Goal: Transaction & Acquisition: Obtain resource

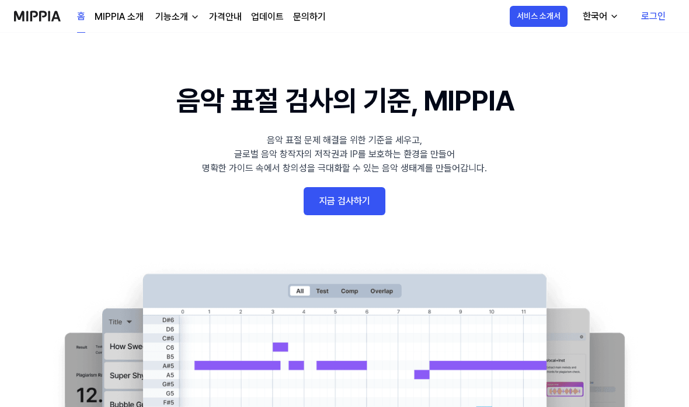
click at [311, 189] on link "지금 검사하기" at bounding box center [345, 201] width 82 height 28
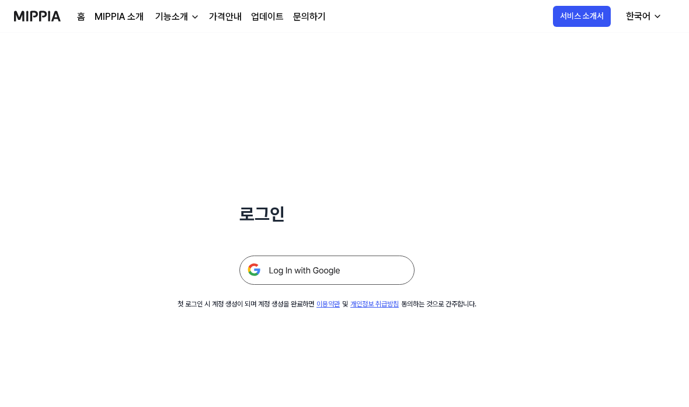
click at [245, 251] on div at bounding box center [327, 255] width 175 height 57
click at [266, 279] on img at bounding box center [327, 269] width 175 height 29
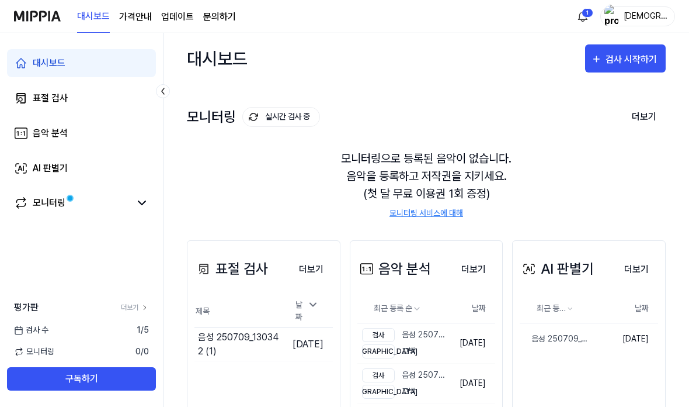
click at [630, 72] on button "검사 시작하기" at bounding box center [625, 58] width 81 height 28
click at [605, 130] on div "음악 분석" at bounding box center [605, 127] width 102 height 15
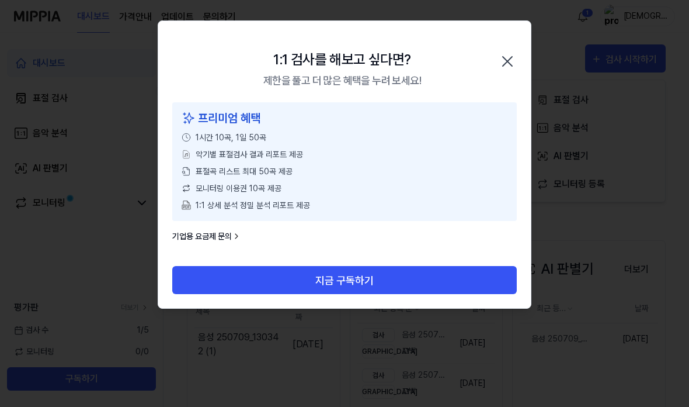
click at [505, 53] on icon "button" at bounding box center [507, 61] width 19 height 19
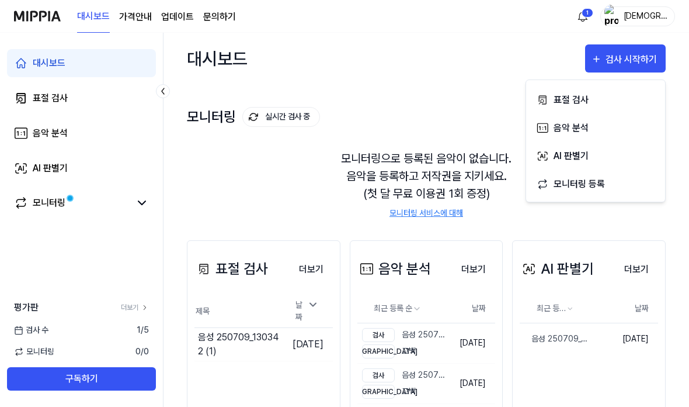
click at [31, 141] on link "음악 분석" at bounding box center [81, 133] width 149 height 28
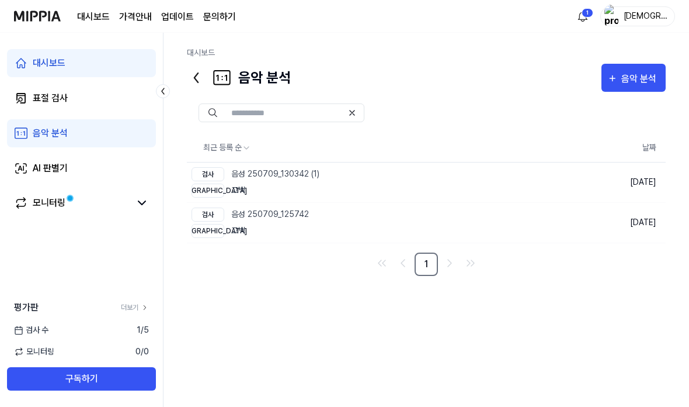
click at [648, 84] on div "음악 분석" at bounding box center [641, 78] width 39 height 15
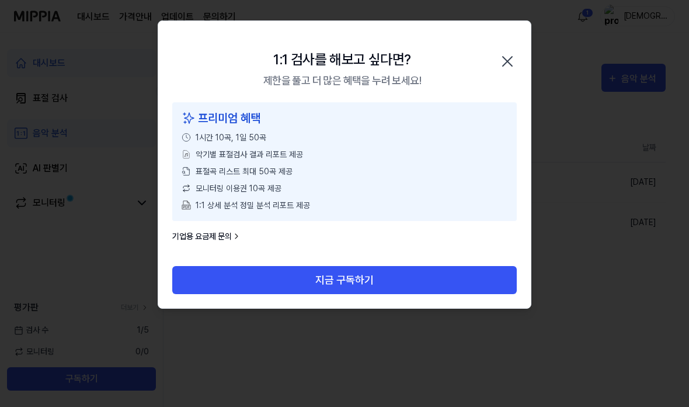
click at [507, 65] on icon "button" at bounding box center [507, 61] width 19 height 19
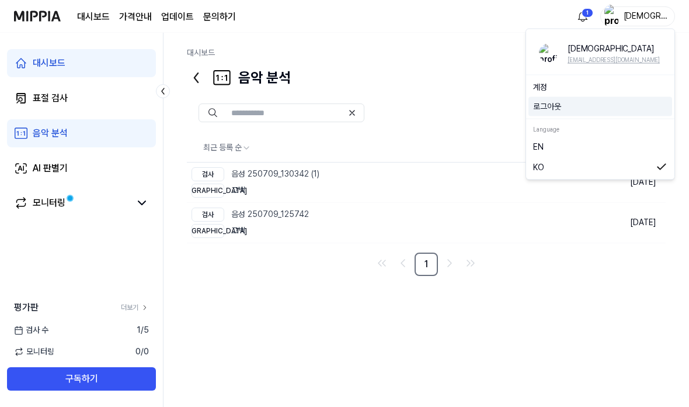
click at [574, 105] on button "로그아웃" at bounding box center [600, 107] width 134 height 12
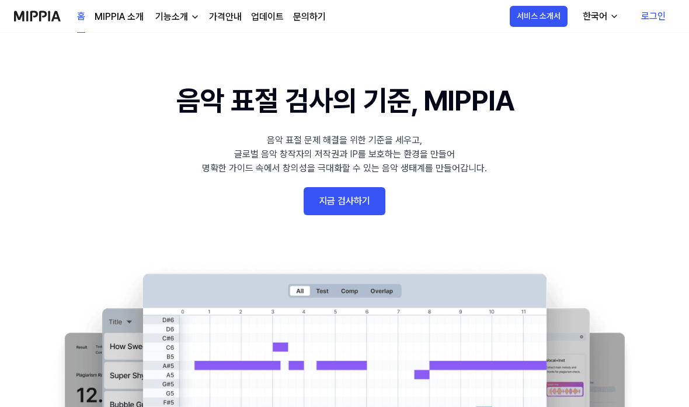
click at [653, 23] on link "로그인" at bounding box center [653, 16] width 43 height 33
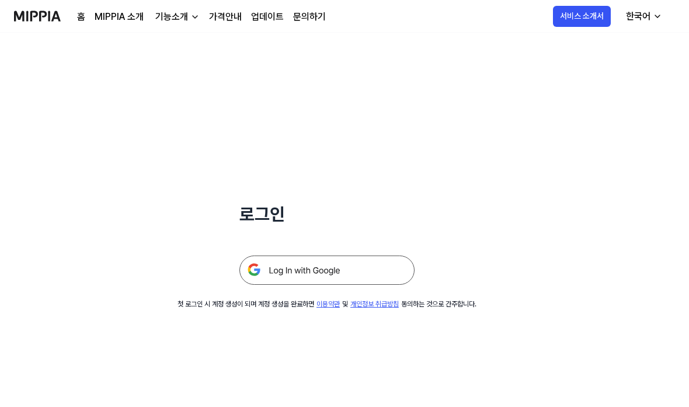
click at [393, 267] on img at bounding box center [327, 269] width 175 height 29
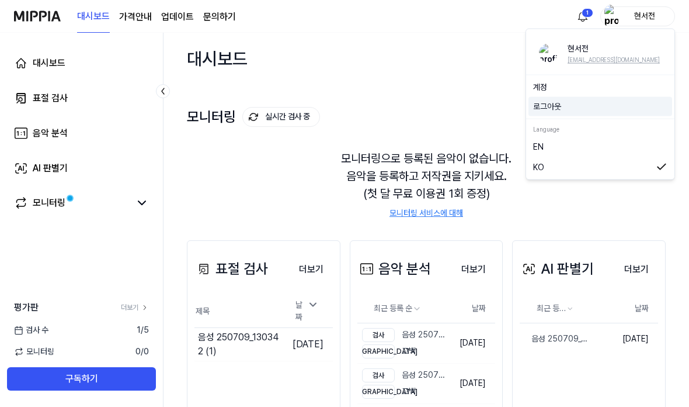
click at [580, 107] on button "로그아웃" at bounding box center [600, 107] width 134 height 12
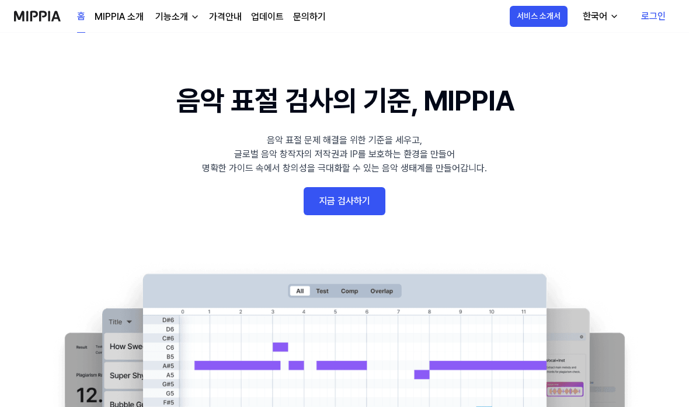
click at [661, 15] on link "로그인" at bounding box center [653, 16] width 43 height 33
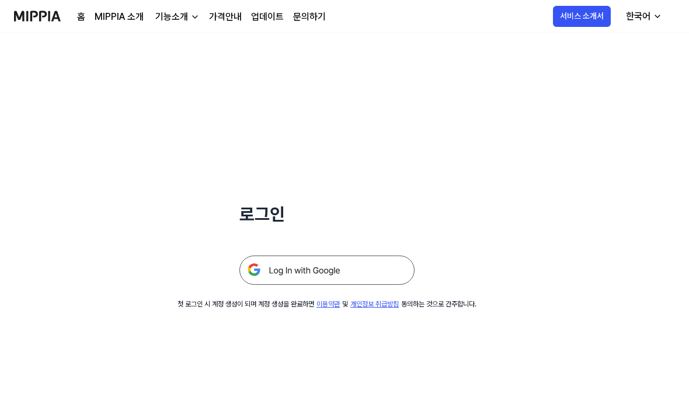
click at [373, 264] on img at bounding box center [327, 269] width 175 height 29
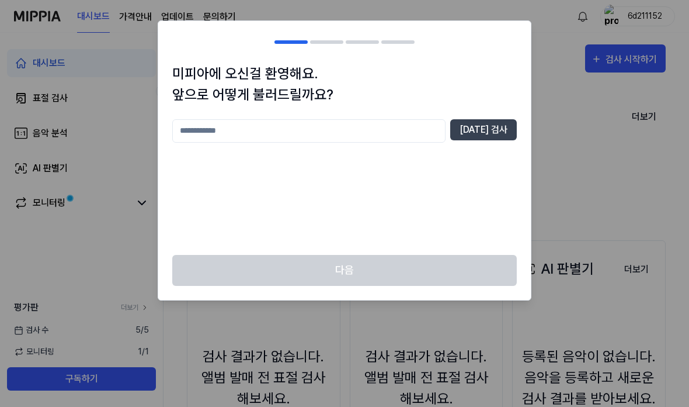
click at [437, 138] on input "text" at bounding box center [308, 130] width 273 height 23
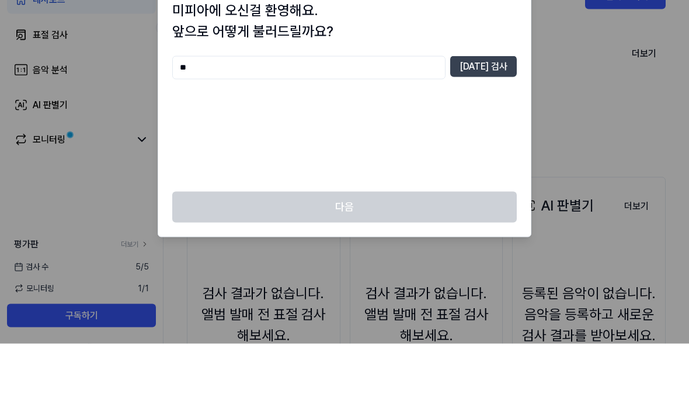
type input "**"
click at [490, 119] on div "** [DATE] 검사" at bounding box center [344, 180] width 345 height 122
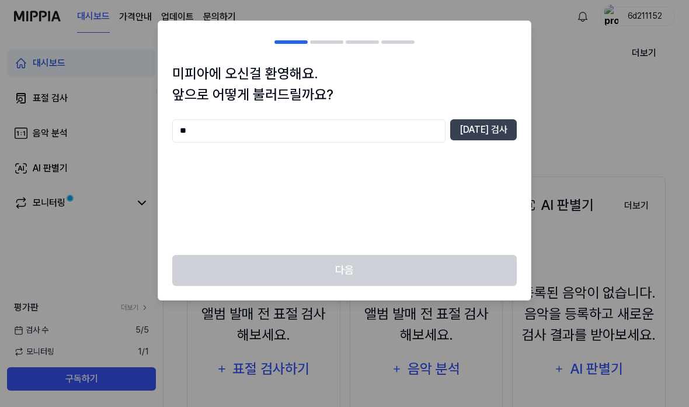
click at [487, 71] on h1 "미피아에 오신걸 환영해요. 앞으로 어떻게 불러드릴까요?" at bounding box center [344, 84] width 345 height 42
click at [488, 123] on button "[DATE] 검사" at bounding box center [484, 129] width 67 height 21
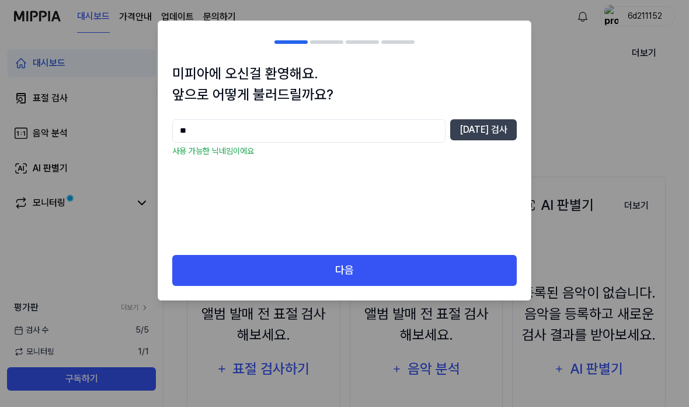
click at [438, 238] on div "** [DATE] 검사 사용 가능한 닉네임이에요" at bounding box center [344, 180] width 345 height 122
click at [442, 261] on button "다음" at bounding box center [344, 270] width 345 height 31
click at [442, 260] on div "미피아에 오신걸 환영해요. 앞으로 어떻게 불러드릴까요? ** [DATE] 검사 사용 가능한 닉네임이에요 다음" at bounding box center [345, 160] width 374 height 280
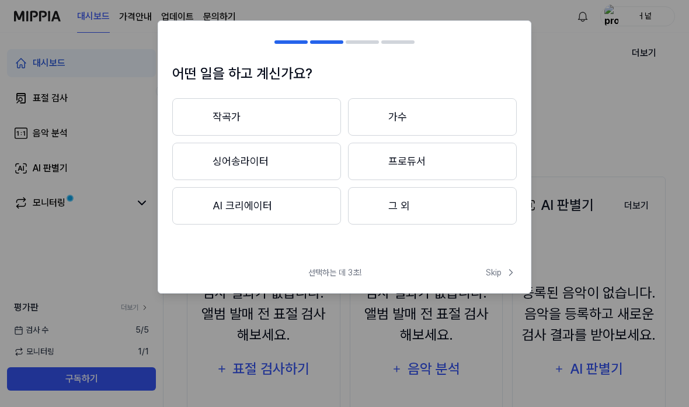
click at [446, 266] on div "어떤 일을 하고 계신가요? 작곡가 가수 싱어송라이터 프로듀서 AI 크리에이터 그 외 선택하는 데 3초! Skip Skip" at bounding box center [345, 156] width 374 height 273
click at [502, 273] on span "Skip" at bounding box center [501, 272] width 31 height 12
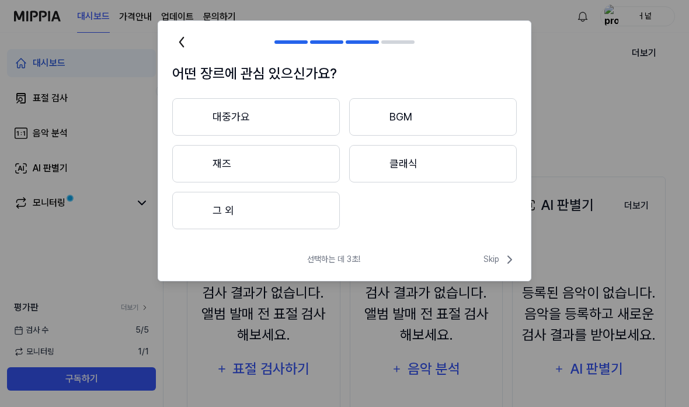
click at [187, 110] on button "대중가요" at bounding box center [256, 116] width 168 height 37
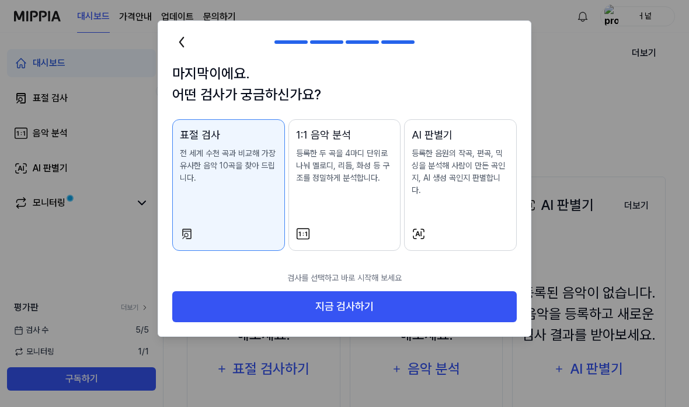
click at [378, 198] on div "1:1 음악 분석 등록한 두 곡을 4마디 단위로 나눠 멜로디, 리듬, 화성 등 구조를 정밀하게 분석합니다." at bounding box center [345, 167] width 98 height 81
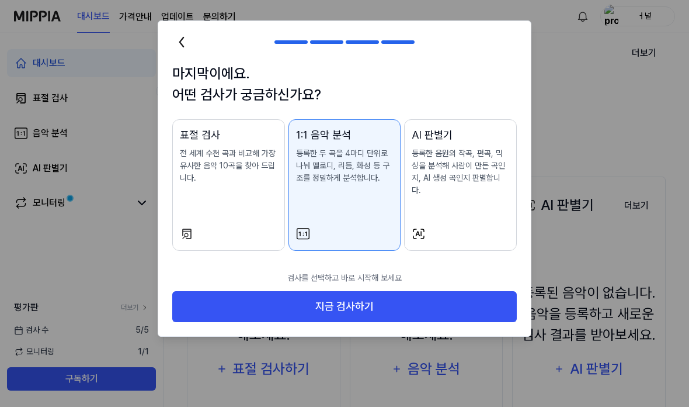
click at [413, 291] on button "지금 검사하기" at bounding box center [344, 306] width 345 height 31
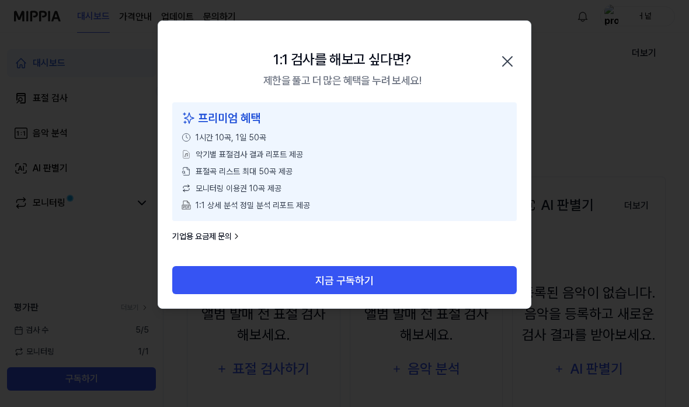
click at [514, 53] on icon "button" at bounding box center [507, 61] width 19 height 19
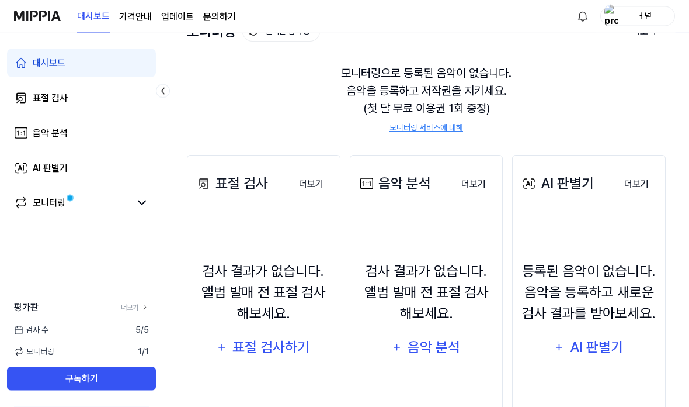
scroll to position [129, 0]
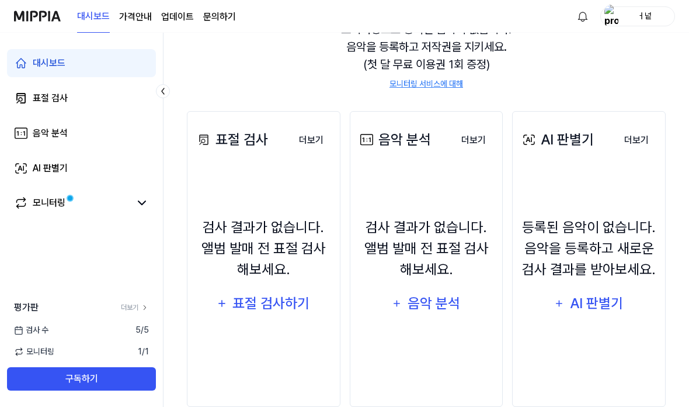
click at [443, 314] on div "음악 분석" at bounding box center [434, 303] width 56 height 22
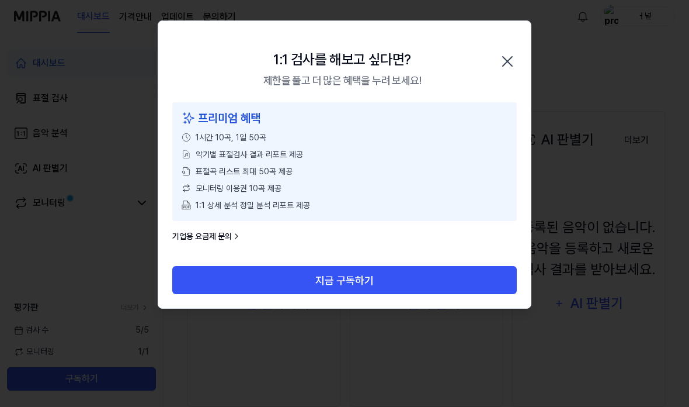
click at [503, 64] on icon "button" at bounding box center [507, 61] width 19 height 19
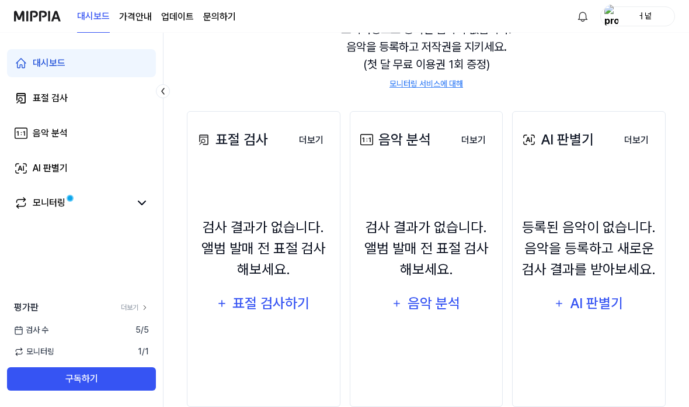
click at [24, 181] on link "AI 판별기" at bounding box center [81, 168] width 149 height 28
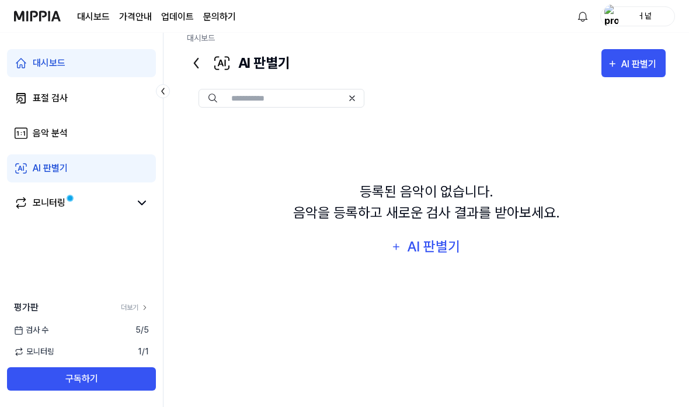
click at [18, 110] on link "표절 검사" at bounding box center [81, 98] width 149 height 28
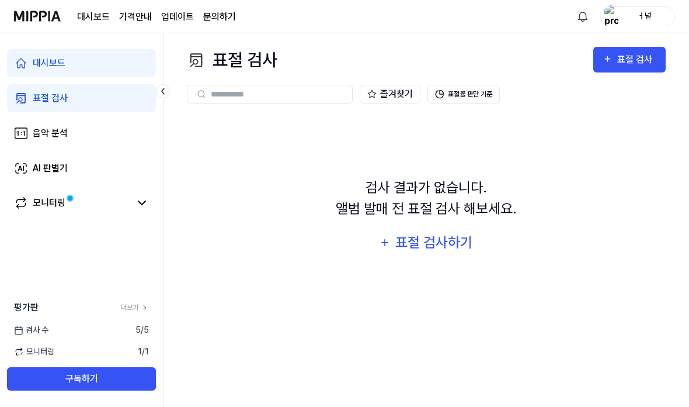
scroll to position [0, 0]
click at [29, 176] on link "AI 판별기" at bounding box center [81, 168] width 149 height 28
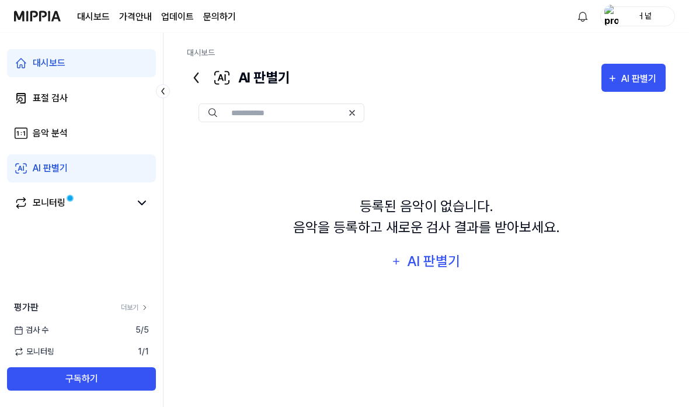
click at [33, 176] on link "AI 판별기" at bounding box center [81, 168] width 149 height 28
click at [26, 181] on link "AI 판별기" at bounding box center [81, 168] width 149 height 28
click at [33, 176] on link "AI 판별기" at bounding box center [81, 168] width 149 height 28
click at [76, 181] on link "AI 판별기" at bounding box center [81, 168] width 149 height 28
click at [79, 161] on link "AI 판별기" at bounding box center [81, 168] width 149 height 28
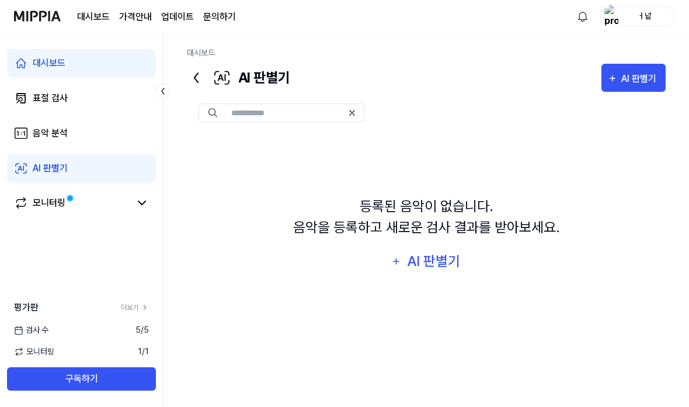
click at [39, 181] on link "AI 판별기" at bounding box center [81, 168] width 149 height 28
click at [42, 184] on div "대시보드 표절 검사 음악 분석 AI 판별기 모니터링" at bounding box center [81, 133] width 163 height 201
click at [60, 178] on link "AI 판별기" at bounding box center [81, 168] width 149 height 28
click at [63, 181] on link "AI 판별기" at bounding box center [81, 168] width 149 height 28
click at [16, 127] on icon at bounding box center [21, 133] width 14 height 14
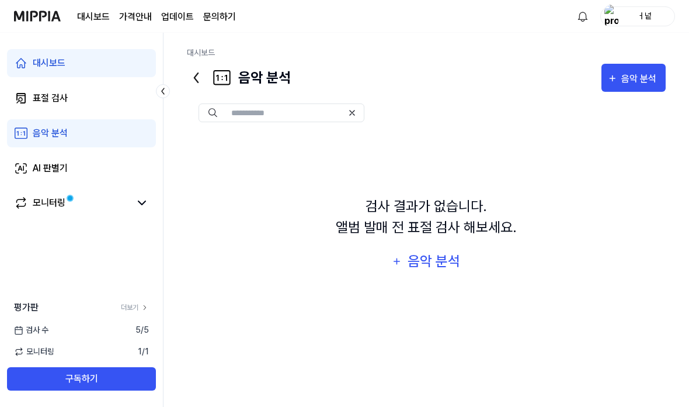
click at [614, 88] on button "음악 분석" at bounding box center [634, 78] width 64 height 28
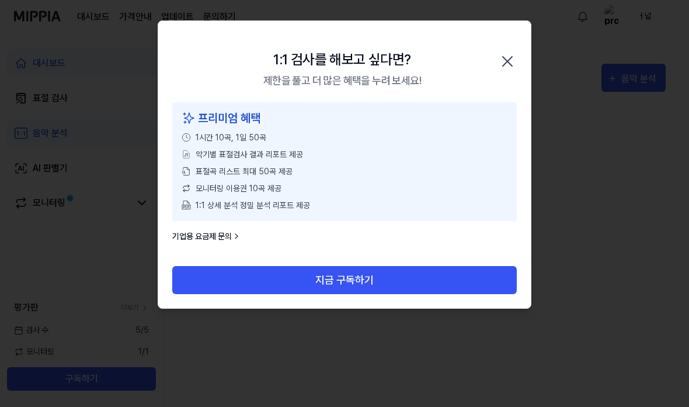
click at [503, 48] on div "1:1 검사를 해보고 싶다면? 제한을 풀고 더 많은 혜택을 누려 보세요! 닫기" at bounding box center [344, 61] width 373 height 81
click at [503, 64] on icon "button" at bounding box center [507, 61] width 19 height 19
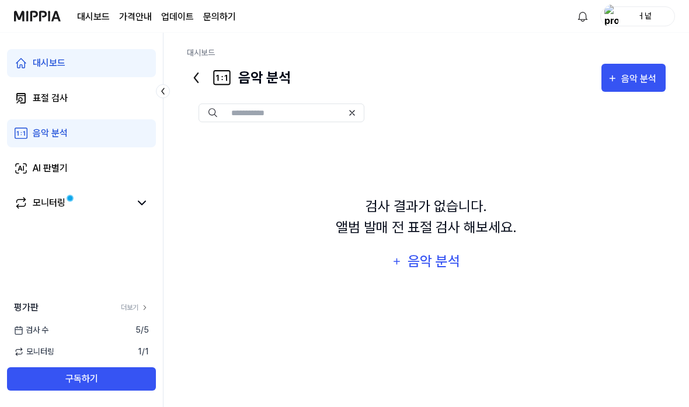
click at [427, 238] on div "검사 결과가 없습니다. 앨범 발매 전 표절 검사 해보세요." at bounding box center [426, 217] width 181 height 42
click at [432, 272] on div "음악 분석" at bounding box center [434, 261] width 56 height 22
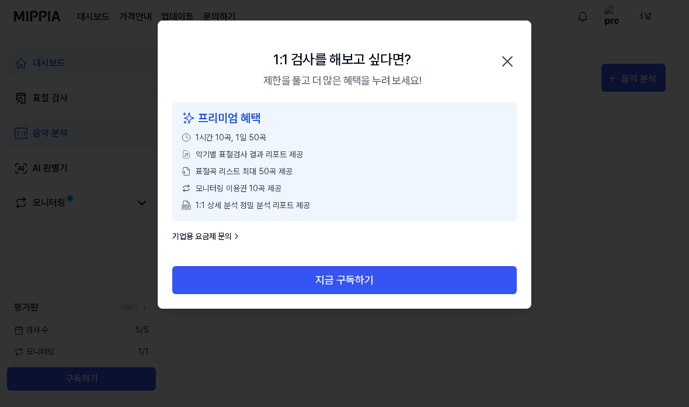
click at [512, 63] on icon "button" at bounding box center [507, 61] width 19 height 19
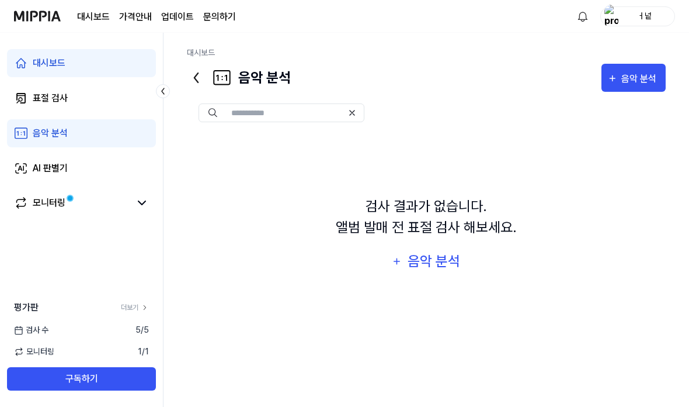
click at [25, 166] on icon at bounding box center [21, 168] width 14 height 14
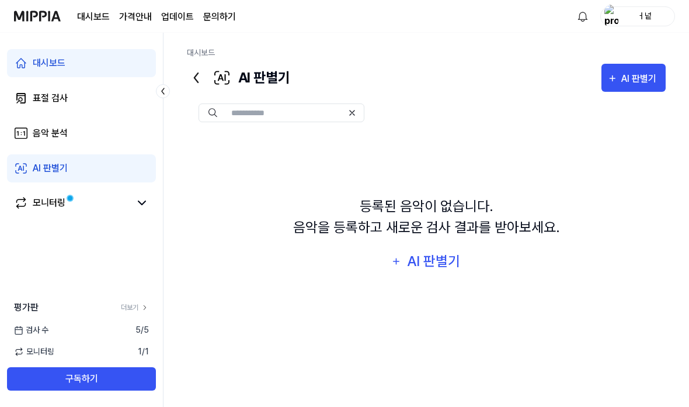
click at [26, 167] on icon at bounding box center [21, 168] width 14 height 14
click at [445, 259] on button "AI 판별기" at bounding box center [426, 261] width 85 height 28
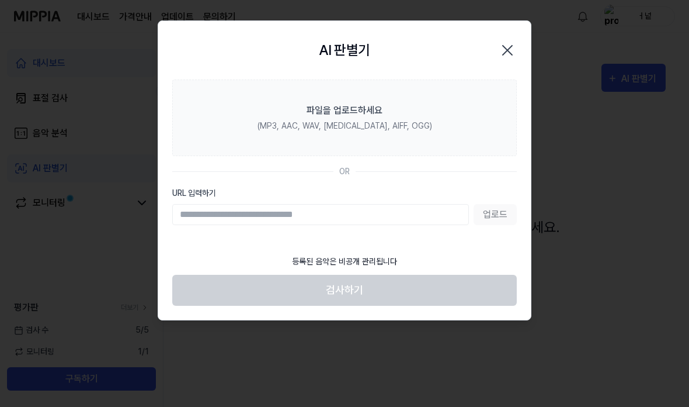
click at [448, 210] on input "URL 입력하기" at bounding box center [320, 214] width 297 height 21
click at [409, 216] on input "URL 입력하기" at bounding box center [320, 214] width 297 height 21
click at [429, 95] on label "파일을 업로드하세요 (MP3, AAC, WAV, FLAC, AIFF, OGG)" at bounding box center [344, 117] width 345 height 77
click at [0, 0] on input "파일을 업로드하세요 (MP3, AAC, WAV, FLAC, AIFF, OGG)" at bounding box center [0, 0] width 0 height 0
click at [417, 116] on label "파일을 업로드하세요 (MP3, AAC, WAV, FLAC, AIFF, OGG)" at bounding box center [344, 117] width 345 height 77
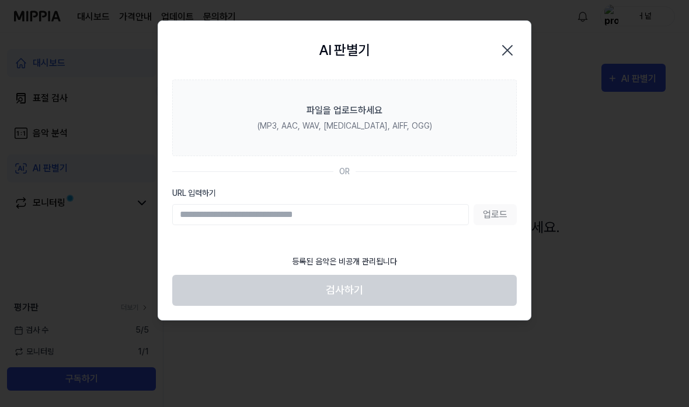
click at [0, 0] on input "파일을 업로드하세요 (MP3, AAC, WAV, FLAC, AIFF, OGG)" at bounding box center [0, 0] width 0 height 0
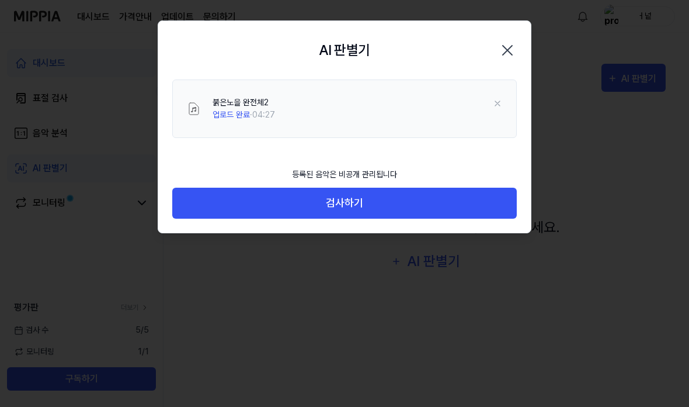
click at [435, 204] on button "검사하기" at bounding box center [344, 203] width 345 height 31
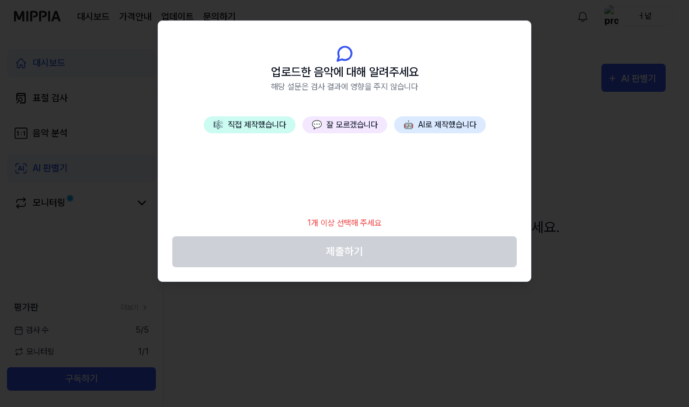
click at [393, 199] on div "🎼 직접 제작했습니다 💬 잘 모르겠습니다 🤖 AI로 제작했습니다" at bounding box center [344, 162] width 373 height 93
click at [280, 117] on button "🎼 직접 제작했습니다" at bounding box center [250, 124] width 92 height 17
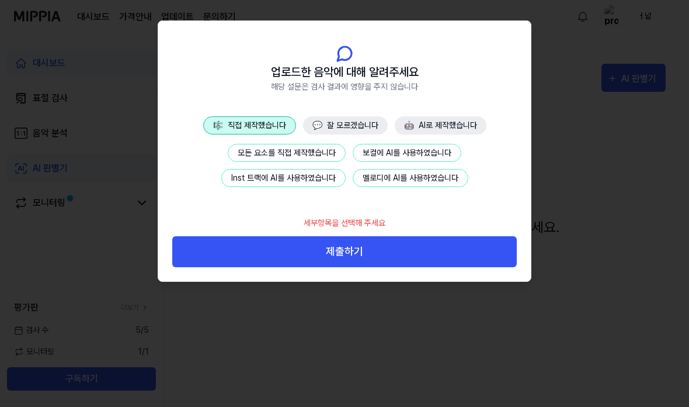
click at [405, 258] on button "제출하기" at bounding box center [344, 251] width 345 height 31
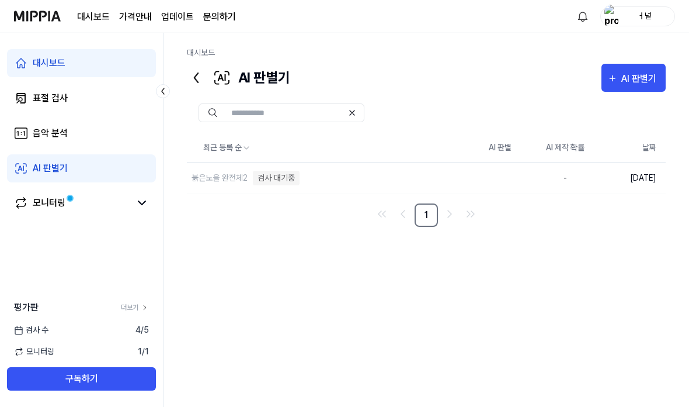
click at [24, 128] on rect at bounding box center [21, 133] width 12 height 11
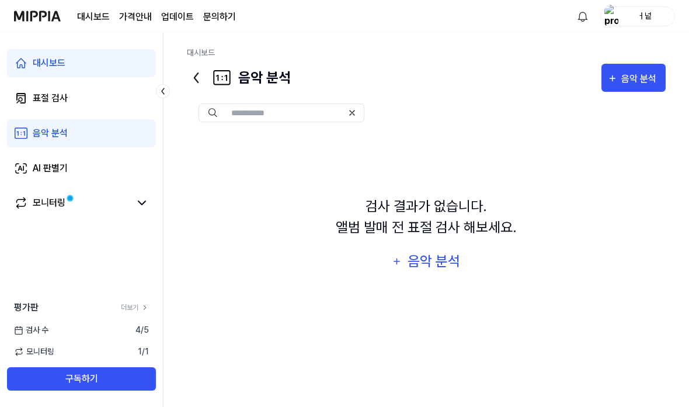
click at [24, 123] on link "음악 분석" at bounding box center [81, 133] width 149 height 28
click at [443, 260] on button "음악 분석" at bounding box center [426, 261] width 84 height 28
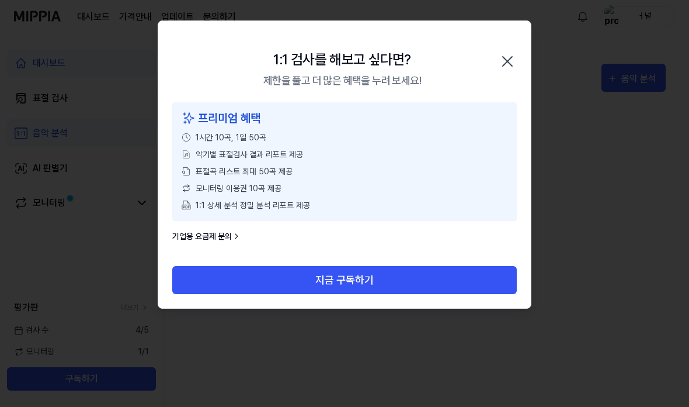
click at [495, 50] on div "1:1 검사를 해보고 싶다면? 제한을 풀고 더 많은 혜택을 누려 보세요! 닫기" at bounding box center [344, 61] width 373 height 81
click at [499, 63] on icon "button" at bounding box center [507, 61] width 19 height 19
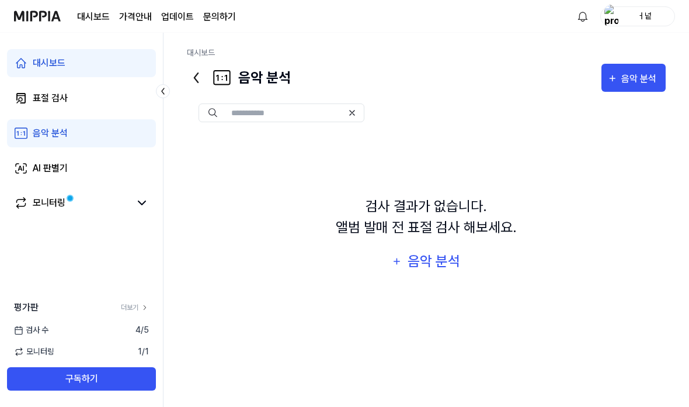
click at [22, 95] on icon at bounding box center [21, 98] width 14 height 14
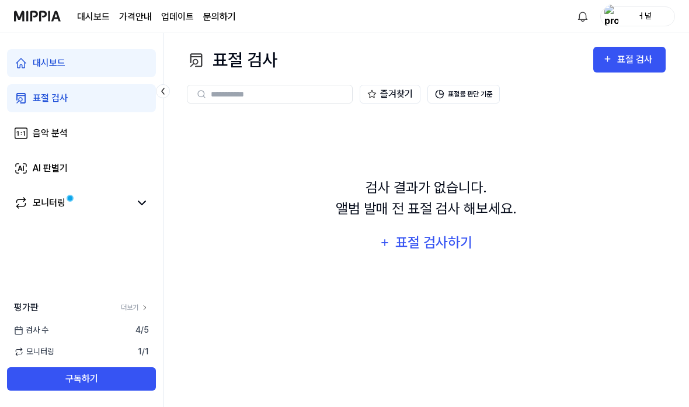
click at [446, 251] on div "표절 검사하기" at bounding box center [433, 242] width 79 height 22
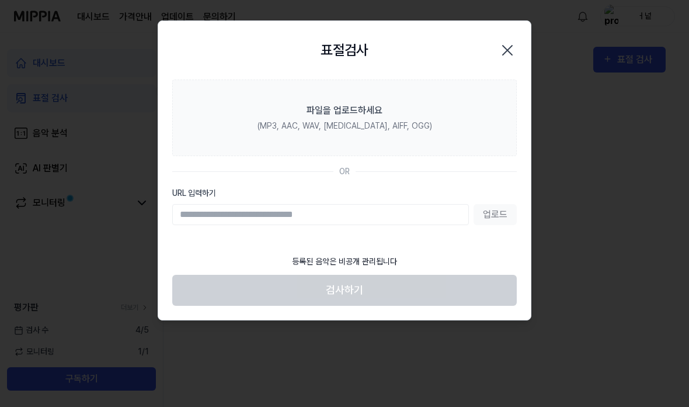
click at [428, 125] on label "파일을 업로드하세요 (MP3, AAC, WAV, FLAC, AIFF, OGG)" at bounding box center [344, 117] width 345 height 77
click at [0, 0] on input "파일을 업로드하세요 (MP3, AAC, WAV, FLAC, AIFF, OGG)" at bounding box center [0, 0] width 0 height 0
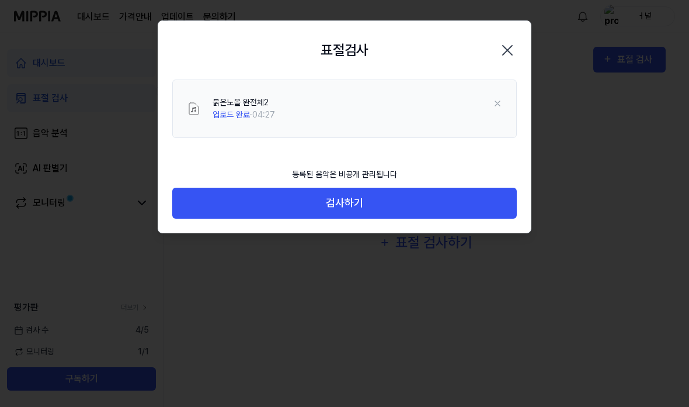
click at [403, 217] on button "검사하기" at bounding box center [344, 203] width 345 height 31
click at [408, 195] on button "검사하기" at bounding box center [344, 203] width 345 height 31
click at [369, 197] on button "검사하기" at bounding box center [344, 203] width 345 height 31
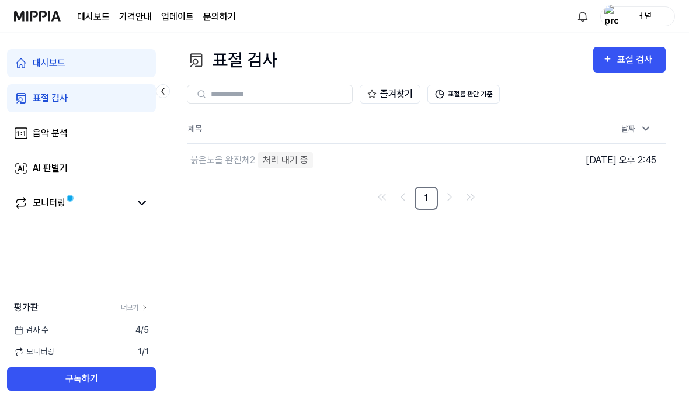
click at [22, 181] on link "AI 판별기" at bounding box center [81, 168] width 149 height 28
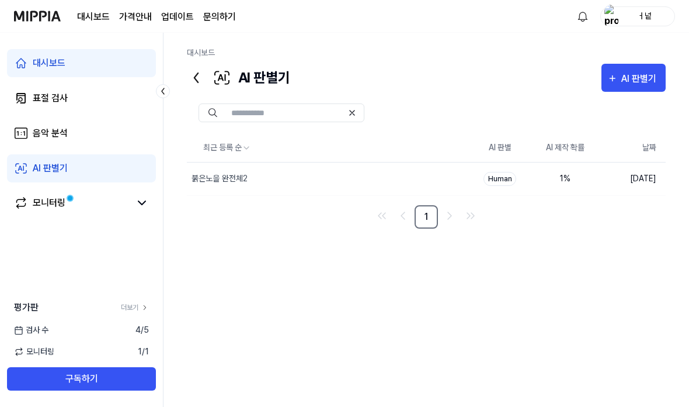
click at [23, 203] on icon at bounding box center [21, 203] width 14 height 14
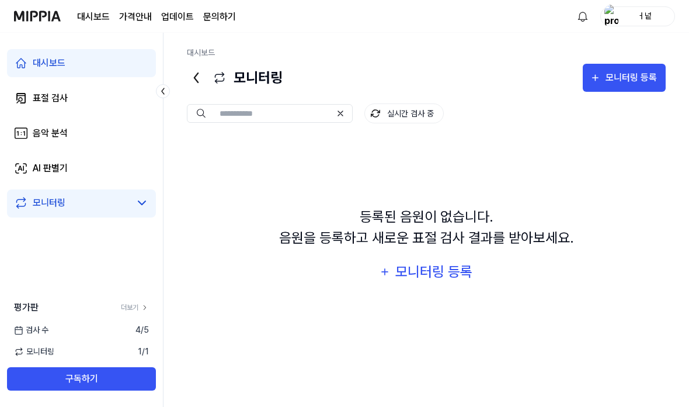
click at [19, 200] on icon at bounding box center [21, 202] width 9 height 11
click at [451, 283] on div "모니터링 등록" at bounding box center [433, 272] width 79 height 22
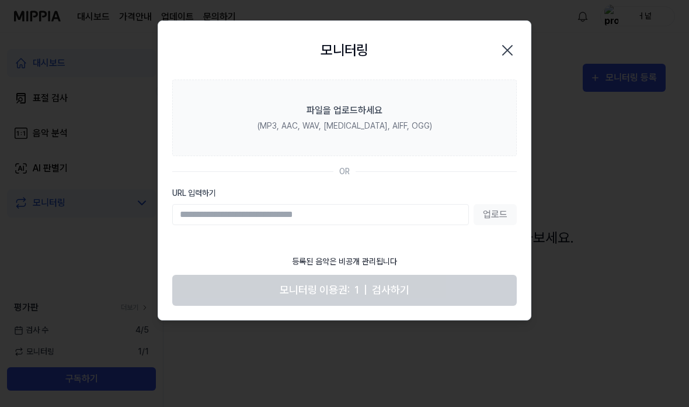
click at [410, 103] on label "파일을 업로드하세요 (MP3, AAC, WAV, FLAC, AIFF, OGG)" at bounding box center [344, 117] width 345 height 77
click at [0, 0] on input "파일을 업로드하세요 (MP3, AAC, WAV, FLAC, AIFF, OGG)" at bounding box center [0, 0] width 0 height 0
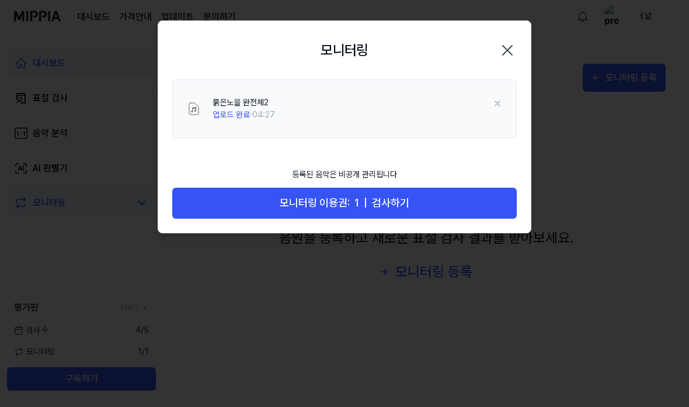
click at [445, 203] on button "모니터링 이용권: 1 | 검사하기" at bounding box center [344, 203] width 345 height 31
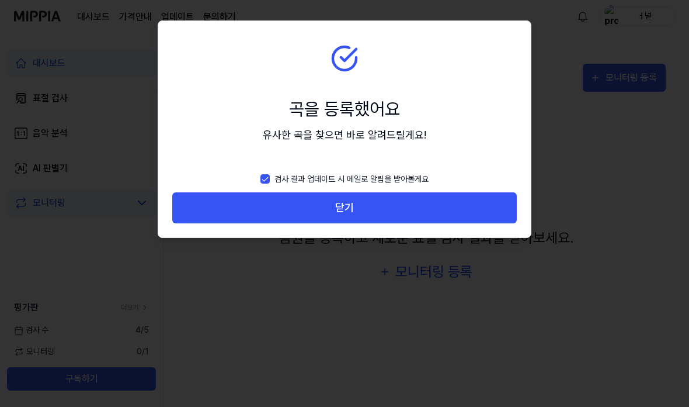
click at [455, 208] on button "닫기" at bounding box center [344, 207] width 345 height 31
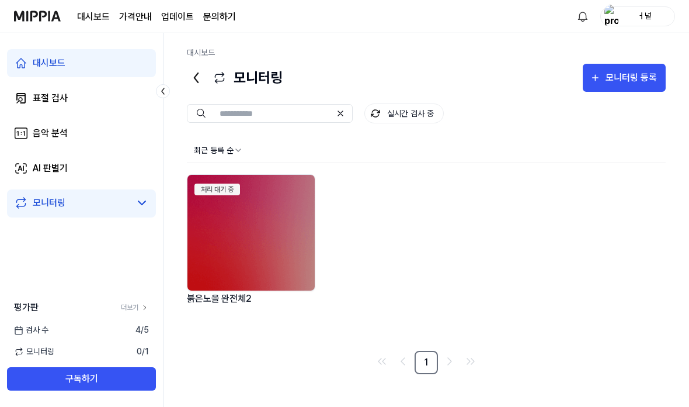
click at [108, 171] on link "AI 판별기" at bounding box center [81, 168] width 149 height 28
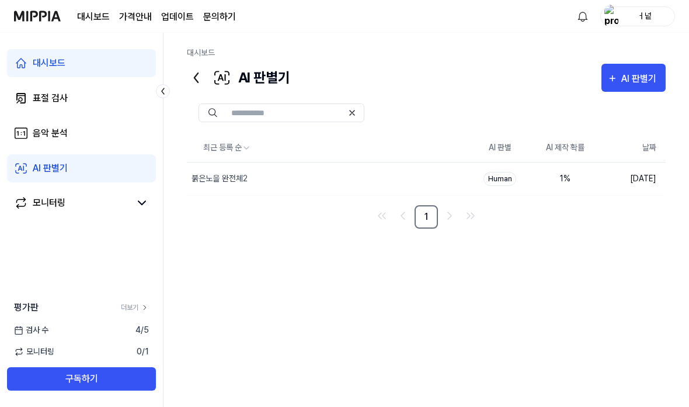
click at [105, 110] on link "표절 검사" at bounding box center [81, 98] width 149 height 28
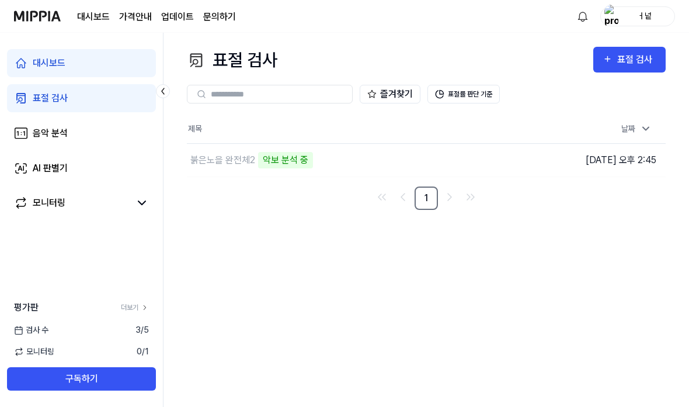
click at [83, 133] on link "음악 분석" at bounding box center [81, 133] width 149 height 28
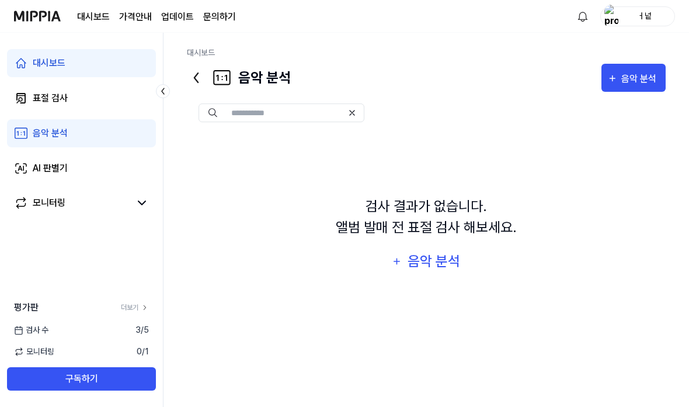
click at [98, 163] on link "AI 판별기" at bounding box center [81, 168] width 149 height 28
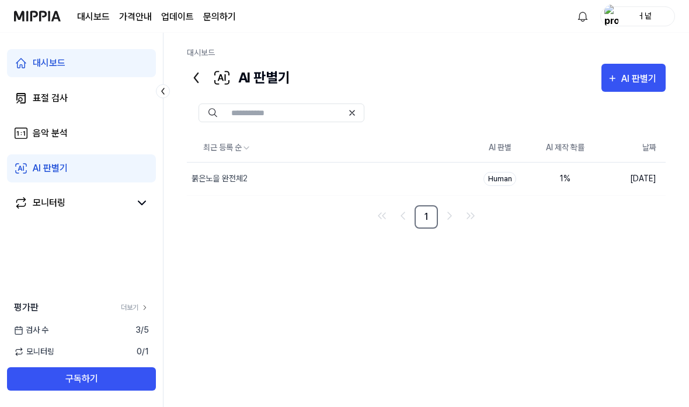
click at [230, 176] on div "붉은노을 완전체2" at bounding box center [220, 178] width 56 height 12
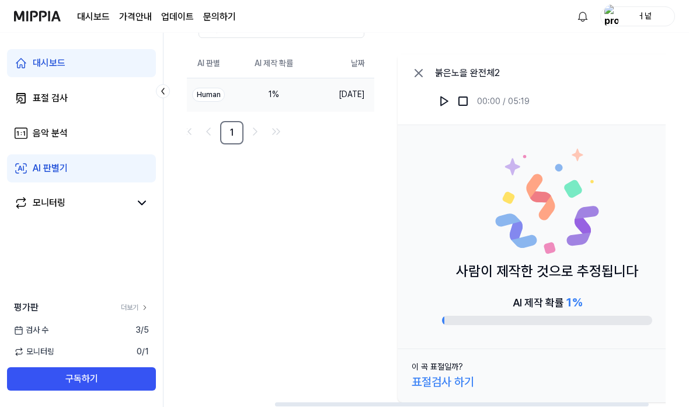
scroll to position [0, 89]
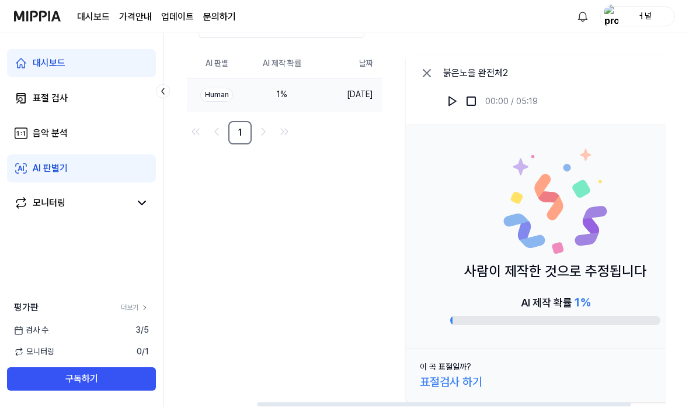
click at [425, 66] on icon at bounding box center [427, 73] width 14 height 14
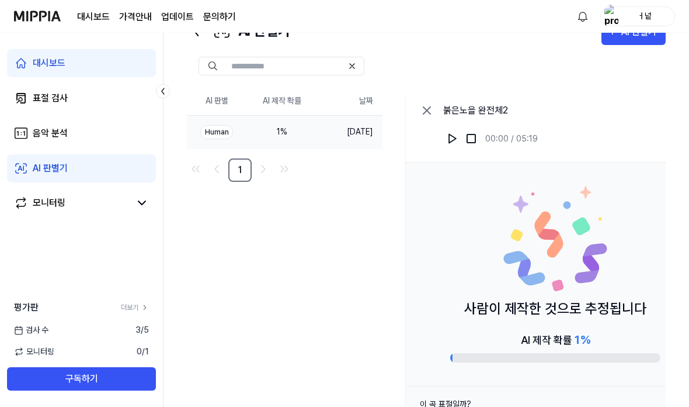
scroll to position [0, 0]
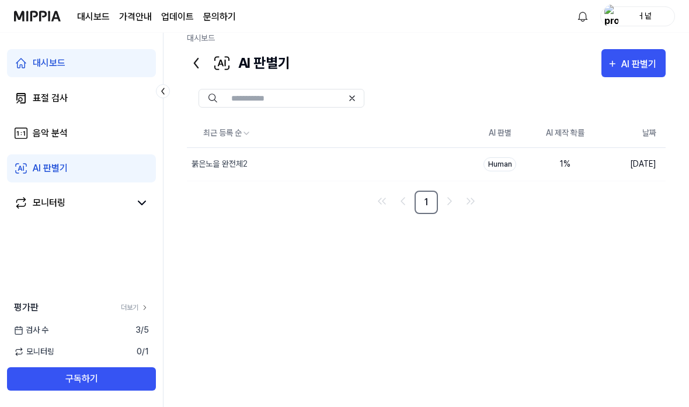
click at [506, 157] on div "Human" at bounding box center [500, 164] width 33 height 14
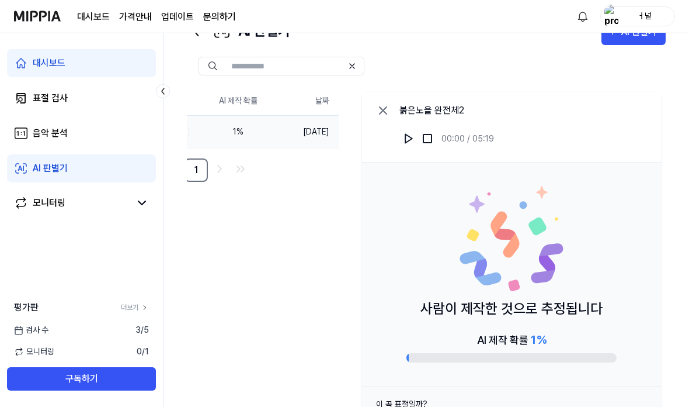
scroll to position [92, 0]
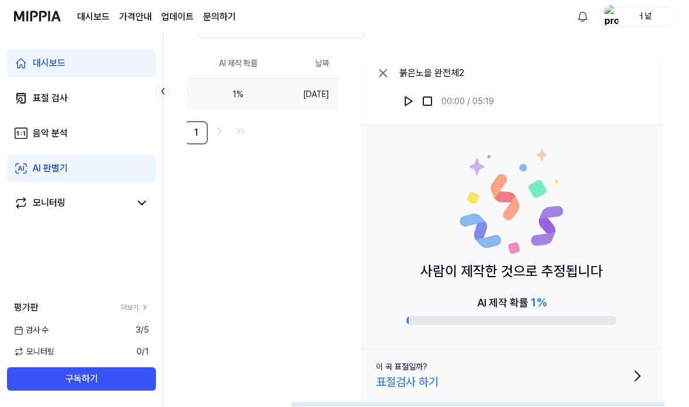
click at [420, 377] on div "표절검사 하기" at bounding box center [407, 382] width 63 height 18
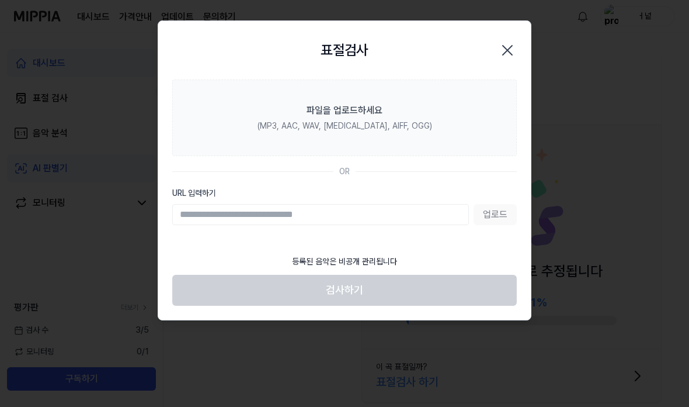
click at [603, 103] on div at bounding box center [344, 203] width 689 height 407
click at [508, 58] on div "붉은노을 완전체2 00:00 / 05:19" at bounding box center [511, 89] width 299 height 71
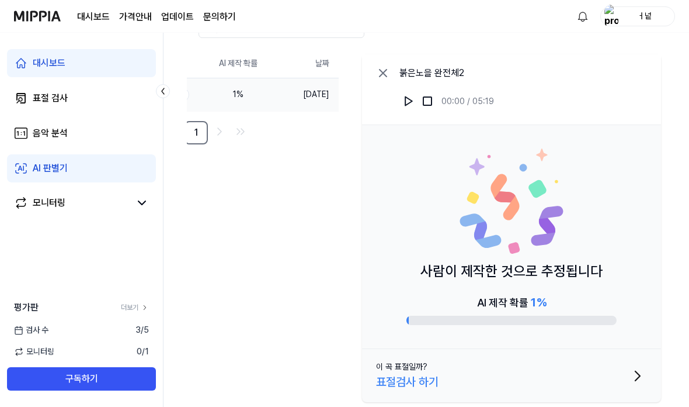
click at [389, 66] on icon at bounding box center [383, 73] width 14 height 14
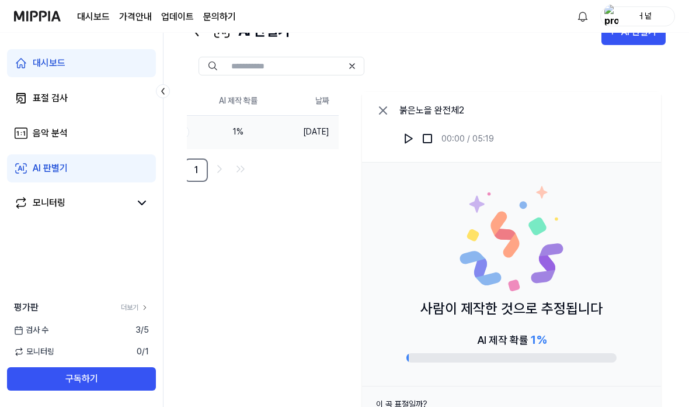
scroll to position [0, 0]
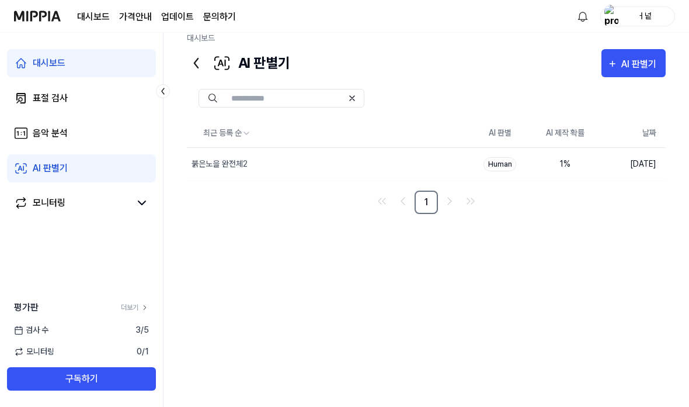
click at [92, 209] on link "모니터링" at bounding box center [72, 203] width 116 height 14
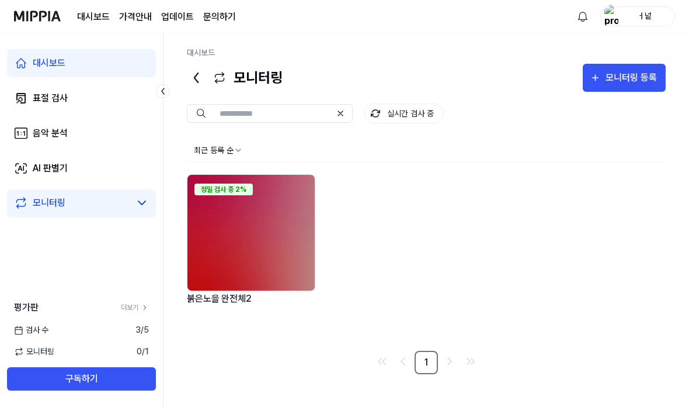
click at [88, 181] on link "AI 판별기" at bounding box center [81, 168] width 149 height 28
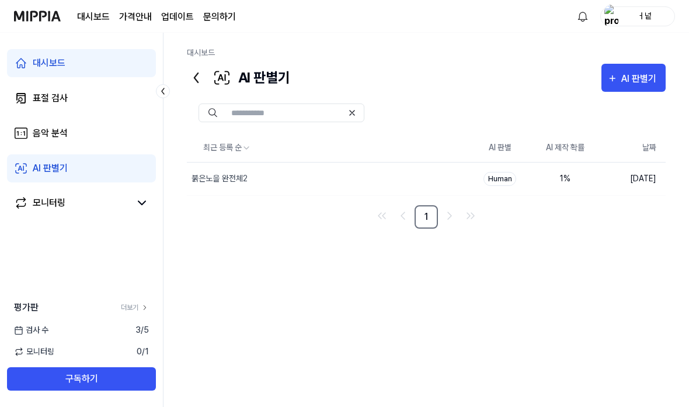
click at [122, 161] on link "AI 판별기" at bounding box center [81, 168] width 149 height 28
click at [112, 136] on link "음악 분석" at bounding box center [81, 133] width 149 height 28
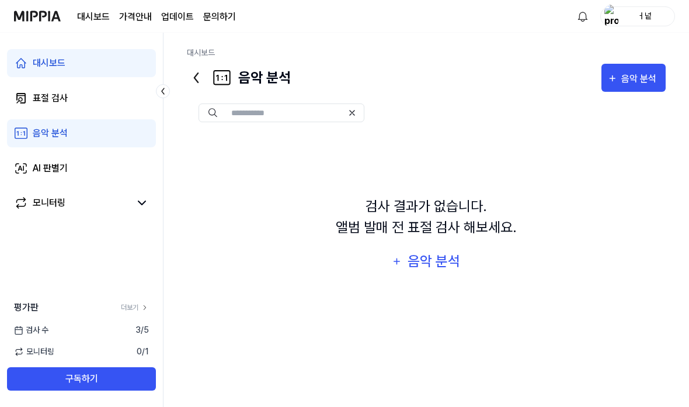
click at [436, 272] on div "음악 분석" at bounding box center [434, 261] width 56 height 22
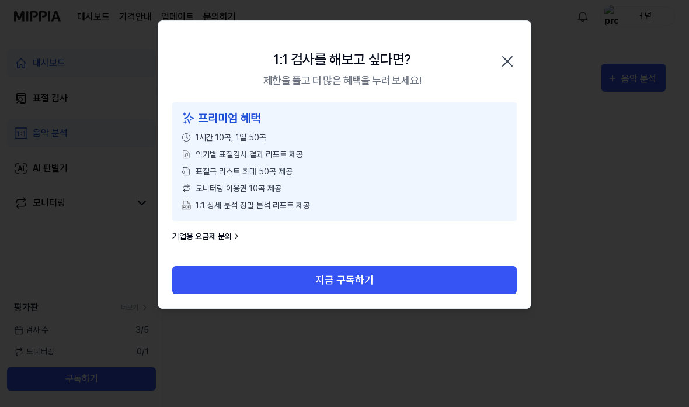
click at [330, 330] on div at bounding box center [344, 203] width 689 height 407
click at [323, 317] on div at bounding box center [344, 203] width 689 height 407
click at [313, 329] on div at bounding box center [344, 203] width 689 height 407
click at [339, 315] on div at bounding box center [344, 203] width 689 height 407
click at [341, 325] on div at bounding box center [344, 203] width 689 height 407
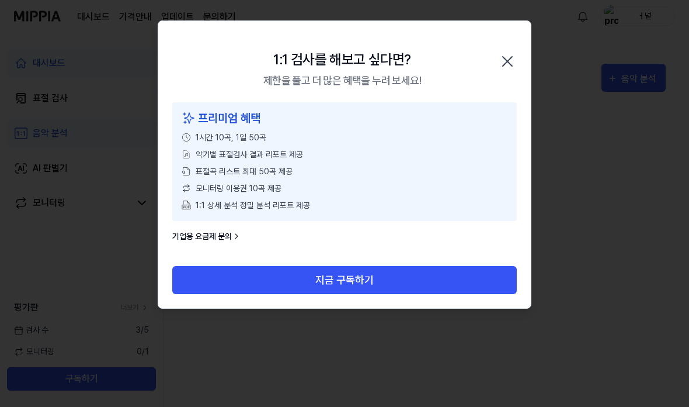
click at [421, 315] on div at bounding box center [344, 203] width 689 height 407
click at [427, 315] on div at bounding box center [344, 203] width 689 height 407
click at [519, 110] on div "프리미엄 혜택 1시간 10곡, 1일 50곡 악기별 표절검사 결과 리포트 제공 표절곡 리스트 최대 50곡 제공 모니터링 이용권 10곡 제공 1:…" at bounding box center [344, 184] width 373 height 164
click at [512, 85] on div "1:1 검사를 해보고 싶다면? 제한을 풀고 더 많은 혜택을 누려 보세요! 닫기" at bounding box center [344, 61] width 373 height 81
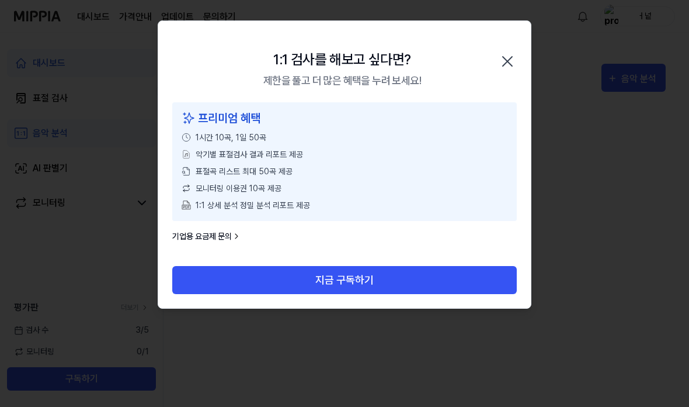
click at [501, 101] on div "1:1 검사를 해보고 싶다면? 제한을 풀고 더 많은 혜택을 누려 보세요! 닫기" at bounding box center [344, 61] width 373 height 81
click at [501, 100] on div "1:1 검사를 해보고 싶다면? 제한을 풀고 더 많은 혜택을 누려 보세요! 닫기" at bounding box center [344, 61] width 373 height 81
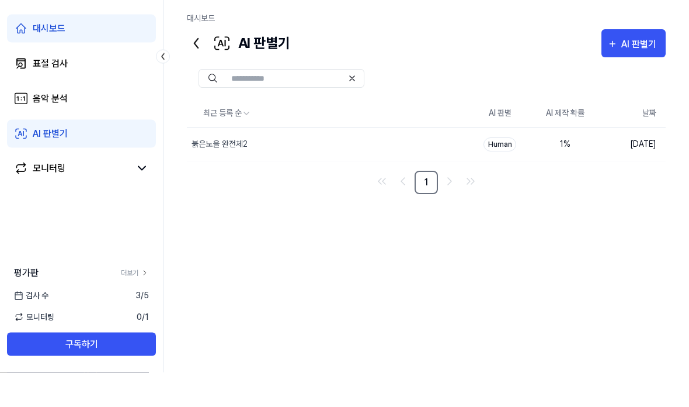
scroll to position [47, 0]
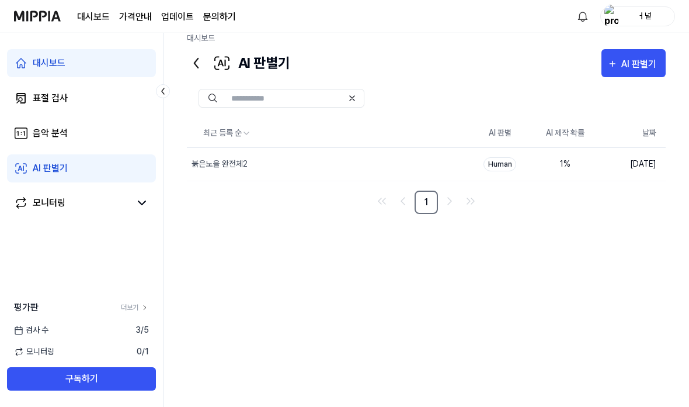
click at [37, 358] on span "모니터링" at bounding box center [34, 351] width 40 height 12
click at [27, 267] on div "대시보드 표절 검사 음악 분석 AI 판별기 모니터링 평가판 더보기 검사 수 3 / 5 모니터링 0 / 1 구독하기" at bounding box center [82, 220] width 164 height 374
click at [27, 95] on icon at bounding box center [21, 98] width 14 height 14
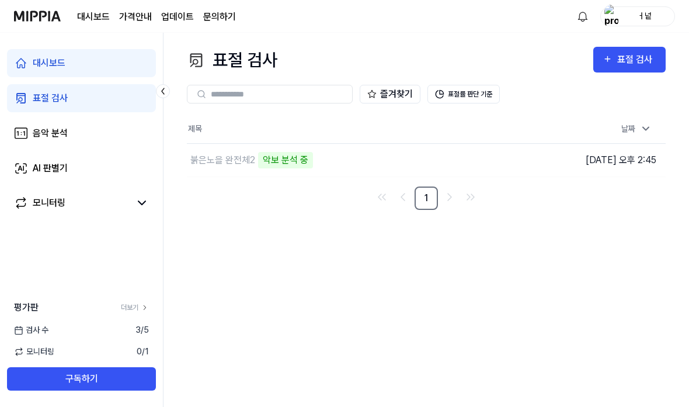
click at [48, 145] on link "음악 분석" at bounding box center [81, 133] width 149 height 28
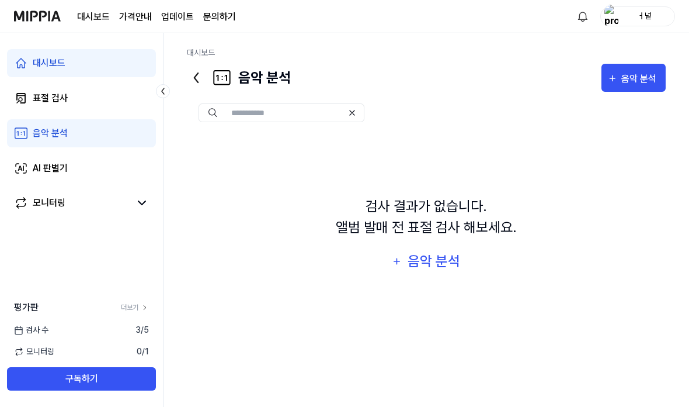
click at [42, 106] on link "표절 검사" at bounding box center [81, 98] width 149 height 28
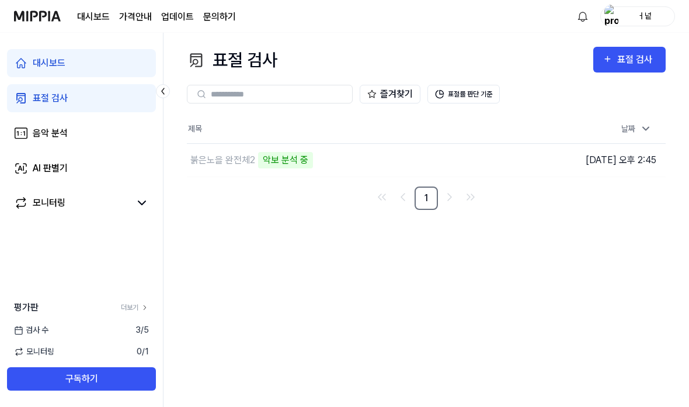
click at [290, 161] on div "악보 분석 중" at bounding box center [285, 160] width 55 height 16
click at [469, 158] on td "붉은노을 완전체2 악보 분석 중 이동하기" at bounding box center [366, 160] width 359 height 33
click at [470, 153] on td "붉은노을 완전체2 악보 분석 중 이동하기" at bounding box center [366, 160] width 359 height 33
click at [473, 163] on td "붉은노을 완전체2 악보 분석 중 이동하기" at bounding box center [366, 160] width 359 height 33
click at [477, 171] on td "붉은노을 완전체2 악보 분석 중 이동하기" at bounding box center [366, 160] width 359 height 33
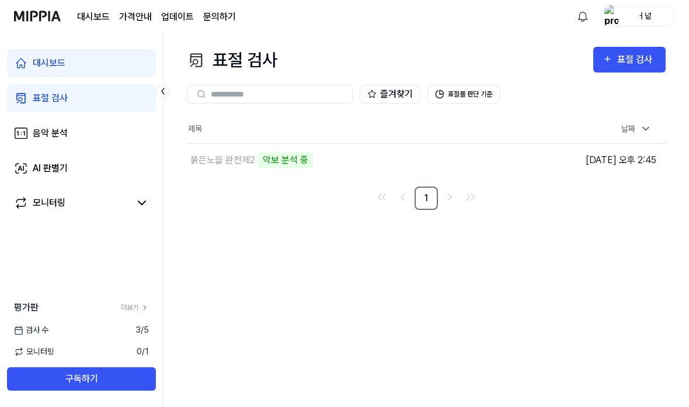
click at [480, 168] on td "붉은노을 완전체2 악보 분석 중 이동하기" at bounding box center [366, 160] width 359 height 33
click at [231, 165] on div "붉은노을 완전체2" at bounding box center [222, 160] width 65 height 14
click at [241, 163] on div "붉은노을 완전체2" at bounding box center [222, 160] width 65 height 14
click at [30, 290] on div "대시보드 표절 검사 음악 분석 AI 판별기 모니터링 평가판 더보기 검사 수 3 / 5 모니터링 0 / 1 구독하기" at bounding box center [82, 220] width 164 height 374
click at [477, 88] on button "표절률 판단 기준" at bounding box center [464, 94] width 72 height 19
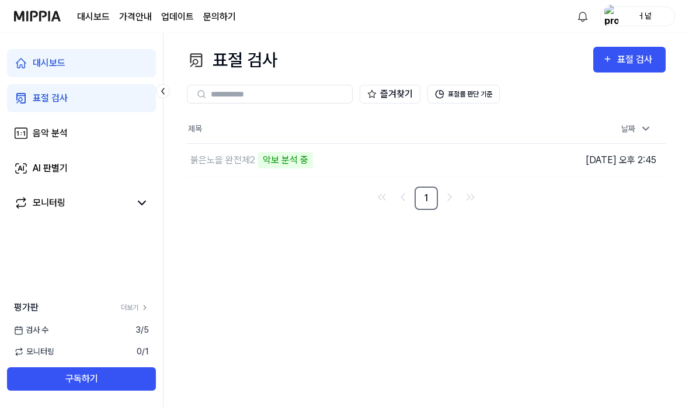
click at [477, 88] on button "표절률 판단 기준" at bounding box center [464, 94] width 72 height 19
click at [475, 96] on button "표절률 판단 기준" at bounding box center [464, 94] width 72 height 19
click at [46, 206] on div "모니터링" at bounding box center [49, 203] width 33 height 14
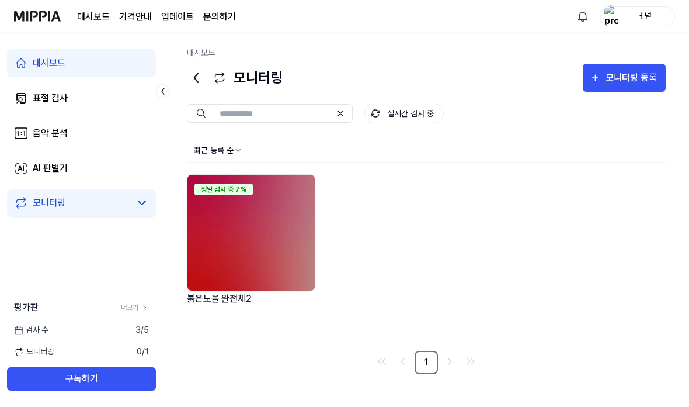
click at [24, 209] on icon at bounding box center [21, 203] width 14 height 14
click at [258, 221] on img at bounding box center [251, 233] width 127 height 116
click at [268, 227] on img at bounding box center [251, 233] width 127 height 116
click at [255, 203] on img at bounding box center [251, 233] width 127 height 116
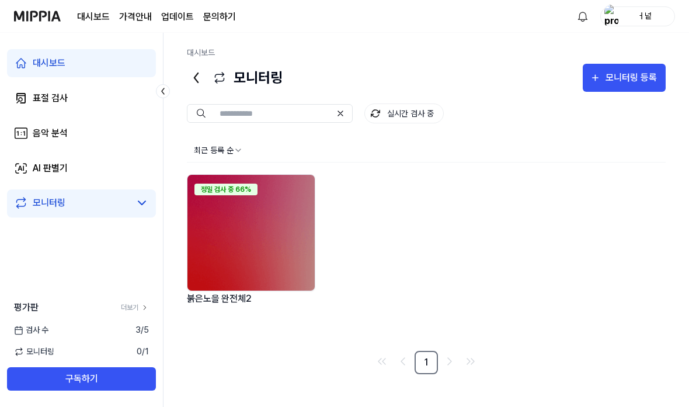
click at [240, 188] on img at bounding box center [251, 233] width 127 height 116
click at [271, 175] on img at bounding box center [251, 233] width 127 height 116
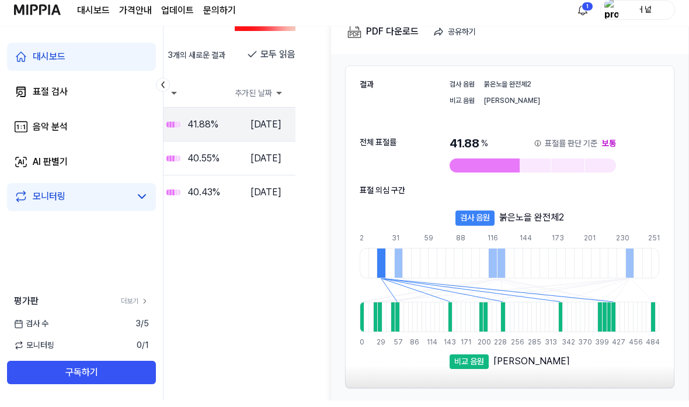
scroll to position [134, 222]
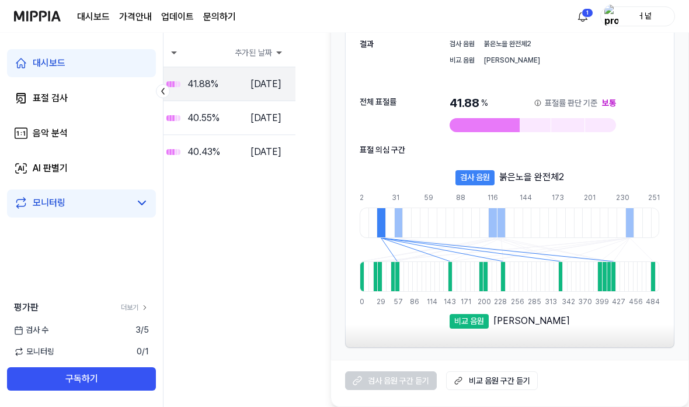
click at [482, 184] on div "검사 음원" at bounding box center [475, 177] width 39 height 15
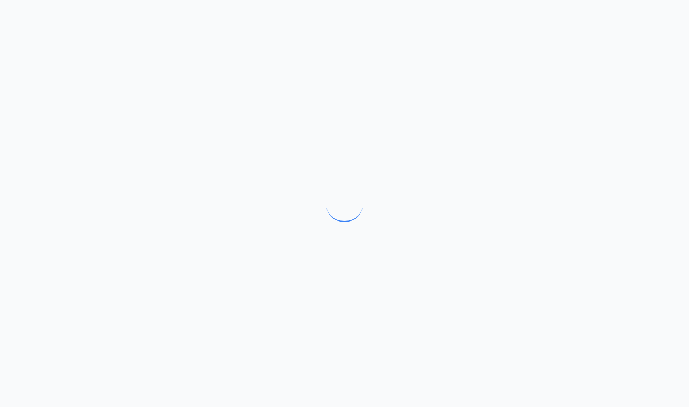
scroll to position [47, 0]
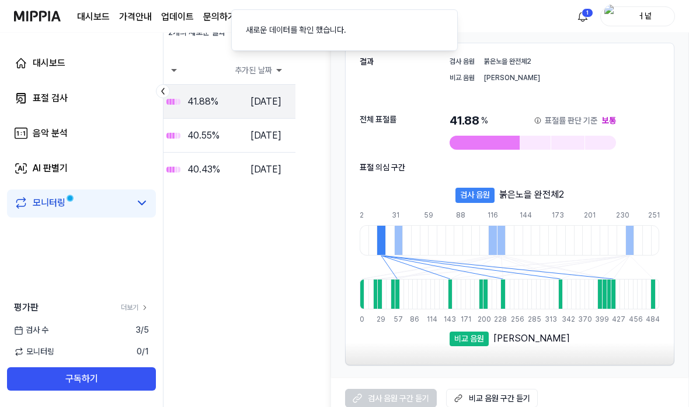
scroll to position [134, 222]
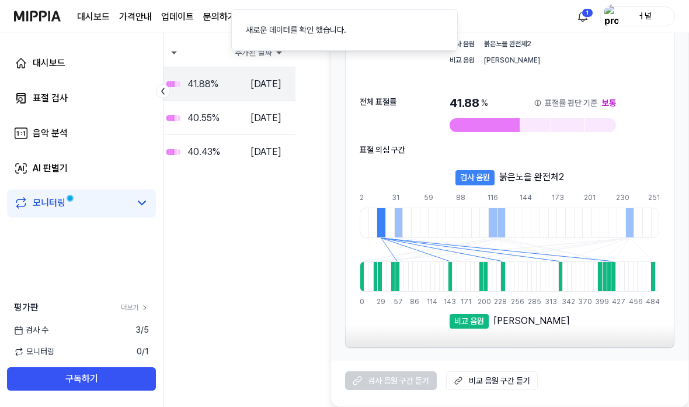
click at [474, 317] on div "비교 음원" at bounding box center [469, 321] width 39 height 15
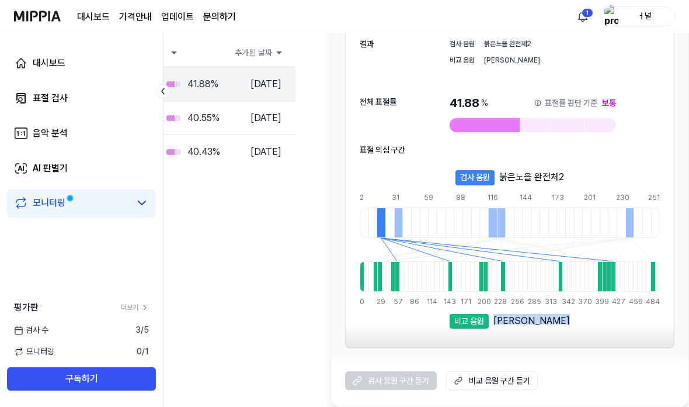
click at [494, 223] on div at bounding box center [492, 222] width 9 height 30
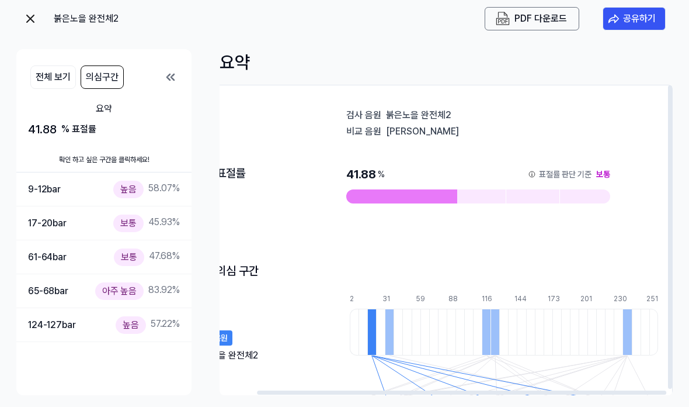
scroll to position [0, 41]
click at [169, 70] on icon at bounding box center [171, 77] width 14 height 14
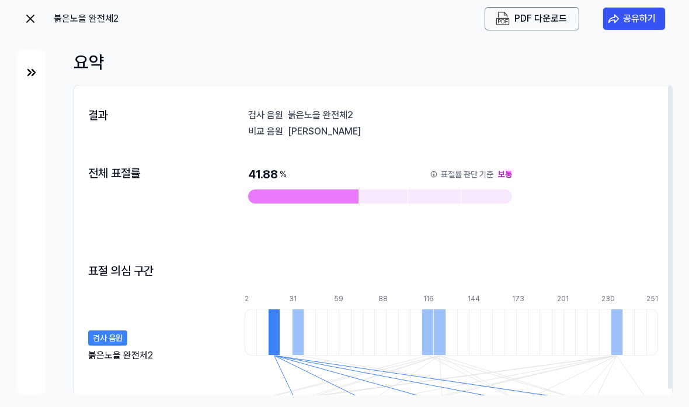
click at [36, 65] on img at bounding box center [32, 72] width 14 height 14
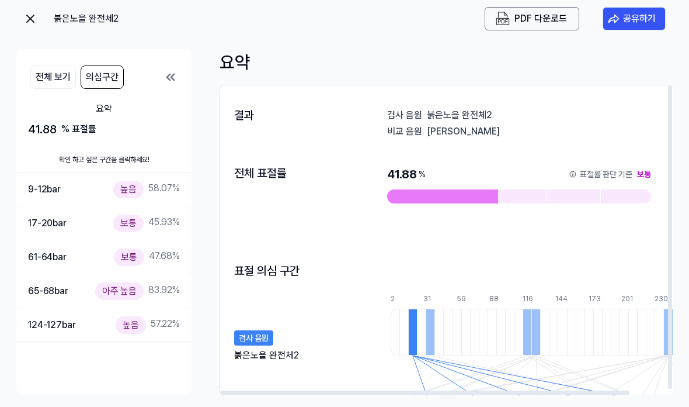
click at [55, 65] on button "전체 보기" at bounding box center [53, 76] width 46 height 23
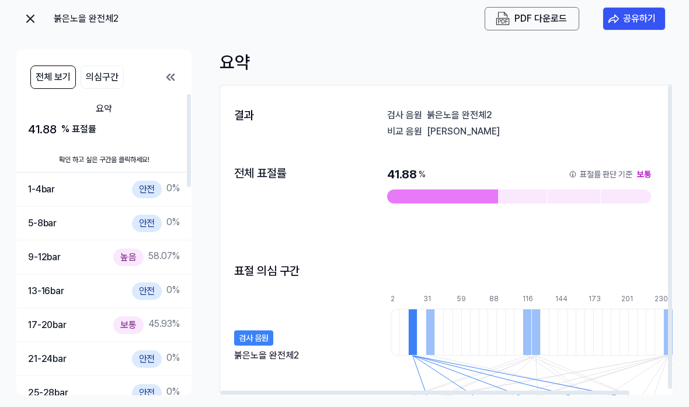
click at [140, 181] on div "안전" at bounding box center [147, 189] width 30 height 17
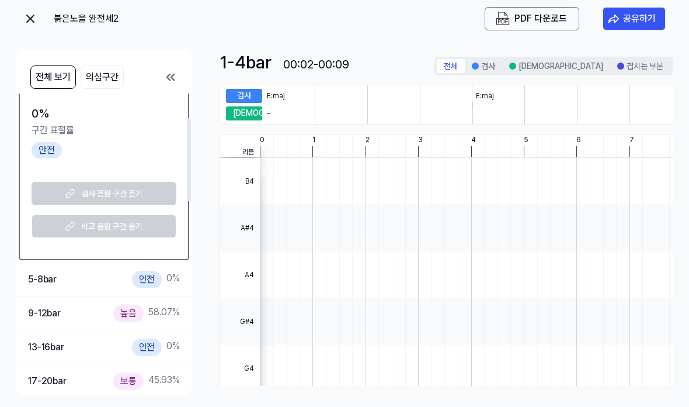
scroll to position [105, 0]
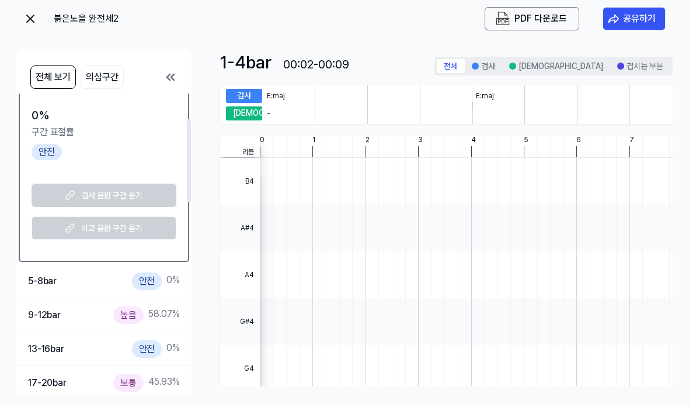
click at [128, 298] on div "9-12 bar 높음 58.07 %" at bounding box center [103, 315] width 175 height 34
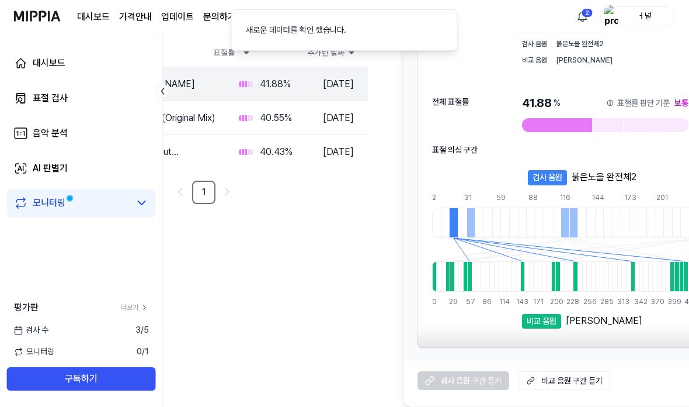
scroll to position [134, 0]
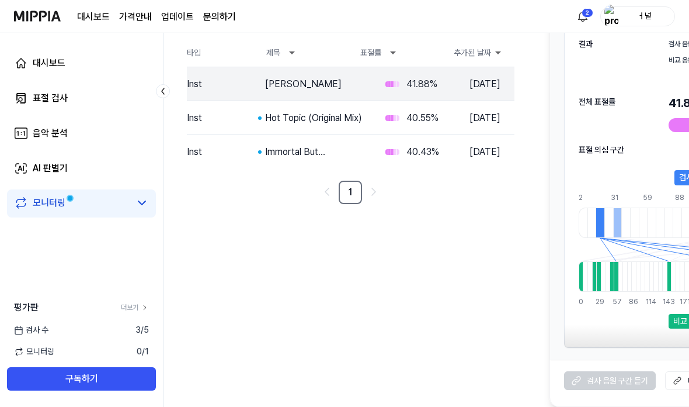
click at [110, 175] on link "AI 판별기" at bounding box center [81, 168] width 149 height 28
